Goal: Communication & Community: Ask a question

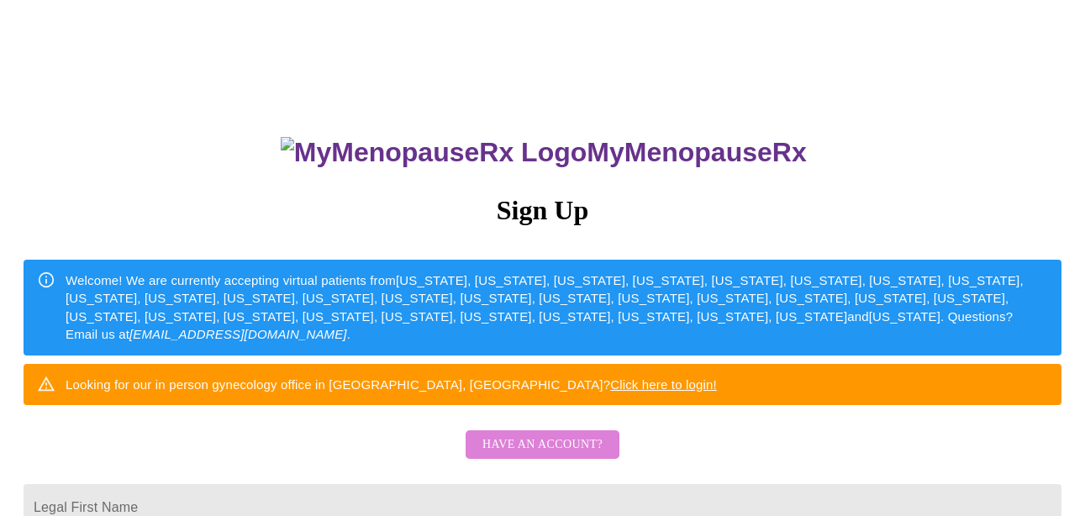
click at [592, 456] on span "Have an account?" at bounding box center [543, 445] width 120 height 21
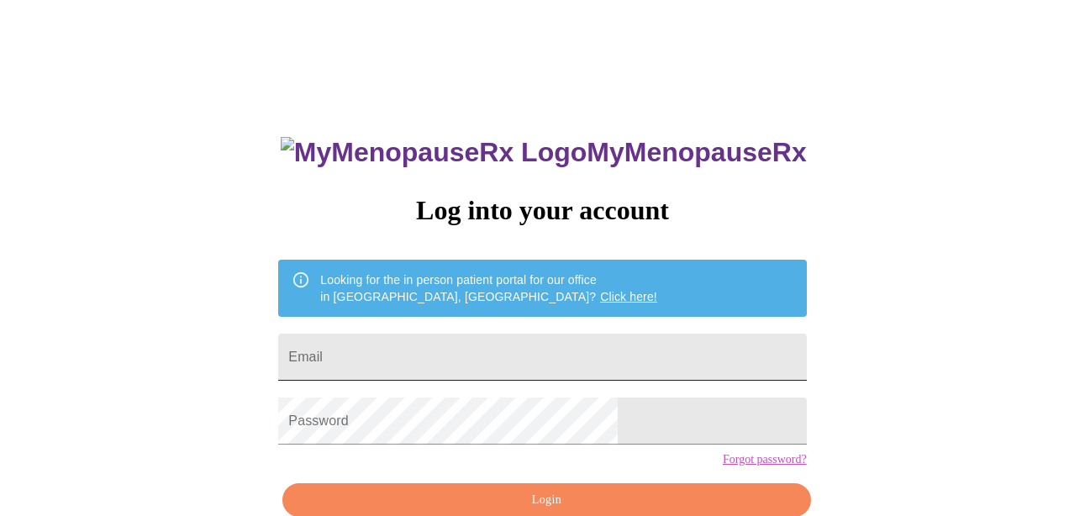
click at [582, 335] on input "Email" at bounding box center [542, 357] width 528 height 47
type input "[EMAIL_ADDRESS][DOMAIN_NAME]"
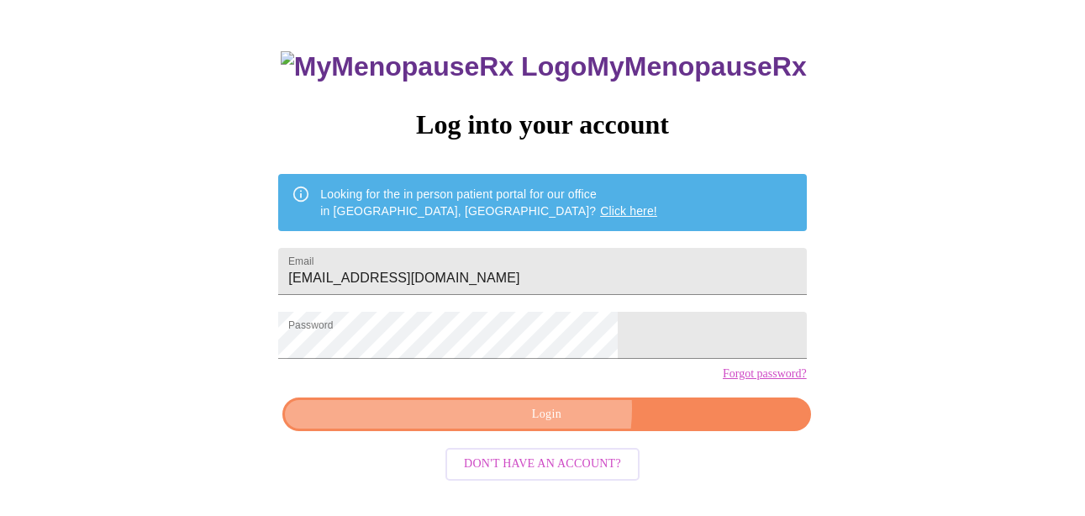
click at [551, 425] on span "Login" at bounding box center [546, 414] width 489 height 21
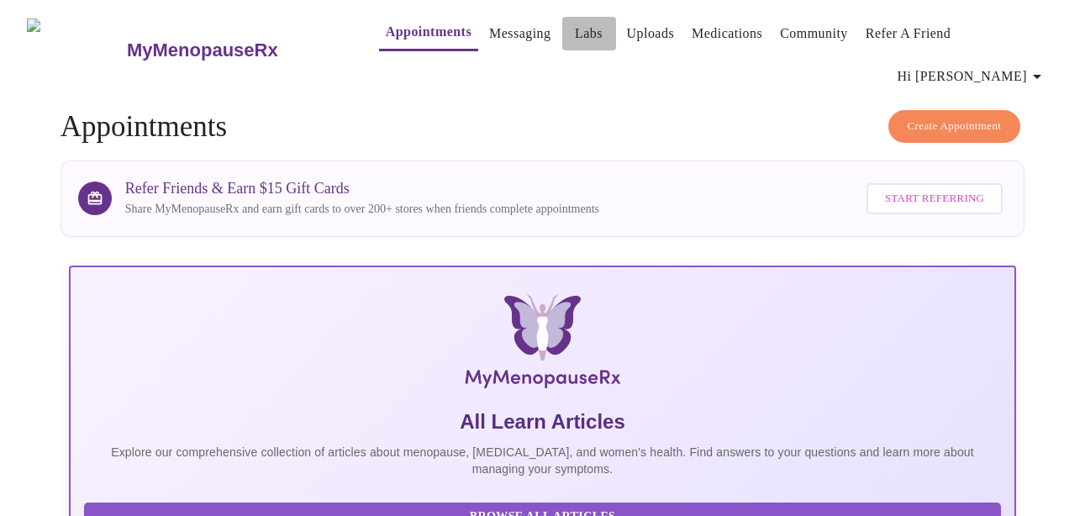
click at [575, 40] on link "Labs" at bounding box center [589, 34] width 28 height 24
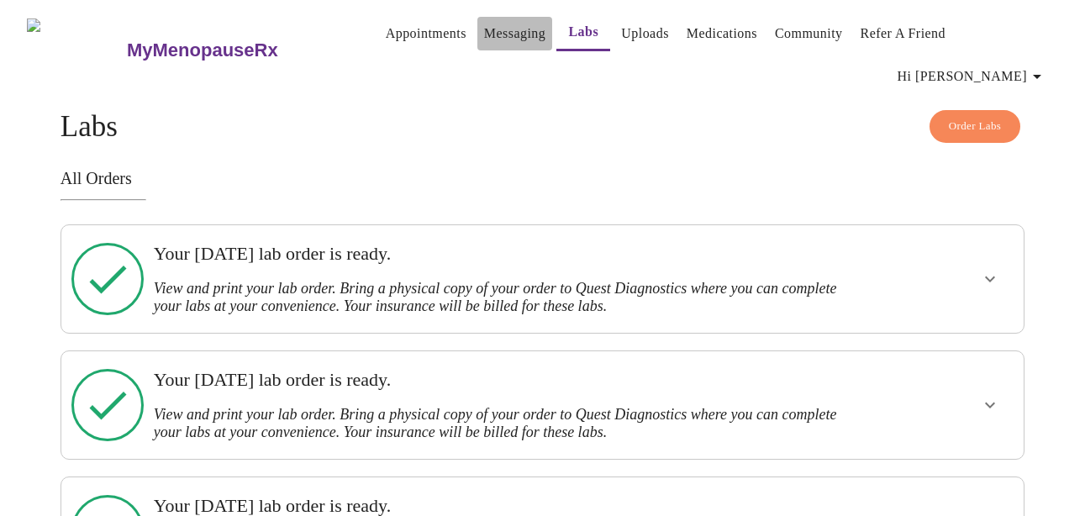
click at [504, 38] on link "Messaging" at bounding box center [514, 34] width 61 height 24
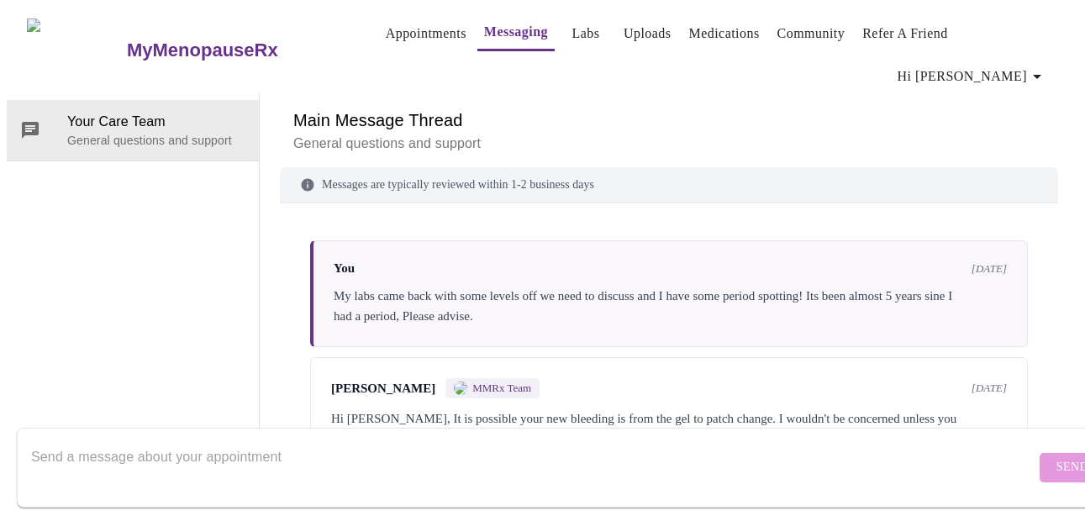
click at [233, 440] on textarea "Send a message about your appointment" at bounding box center [533, 467] width 1005 height 54
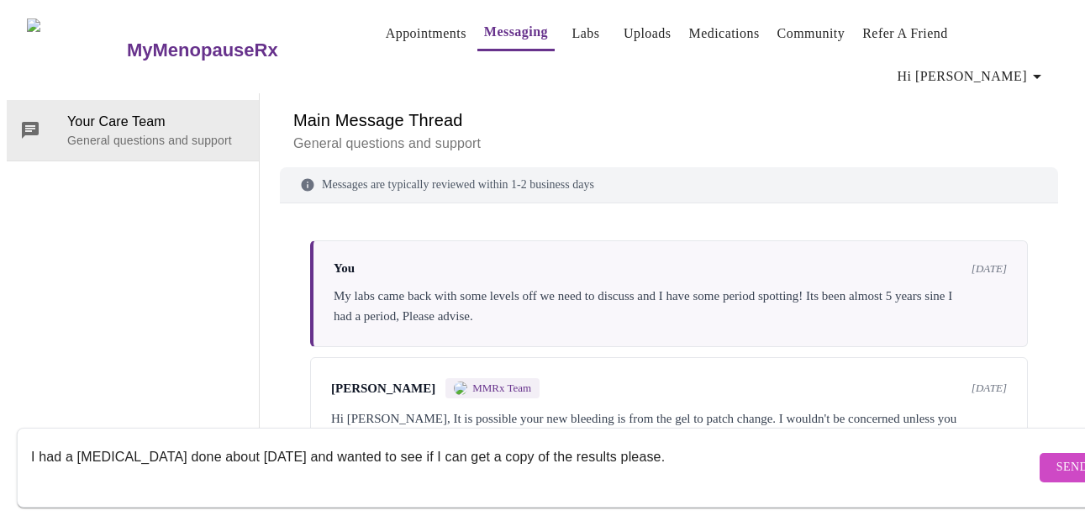
type textarea "I had a [MEDICAL_DATA] done about [DATE] and wanted to see if I can get a copy …"
click at [1040, 453] on button "Send" at bounding box center [1073, 467] width 66 height 29
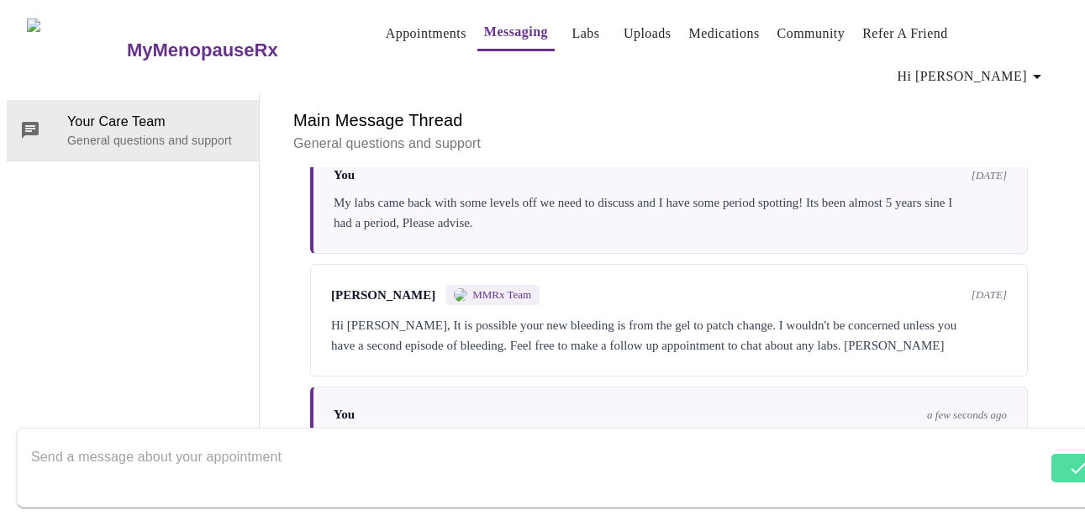
scroll to position [128, 0]
